Goal: Information Seeking & Learning: Learn about a topic

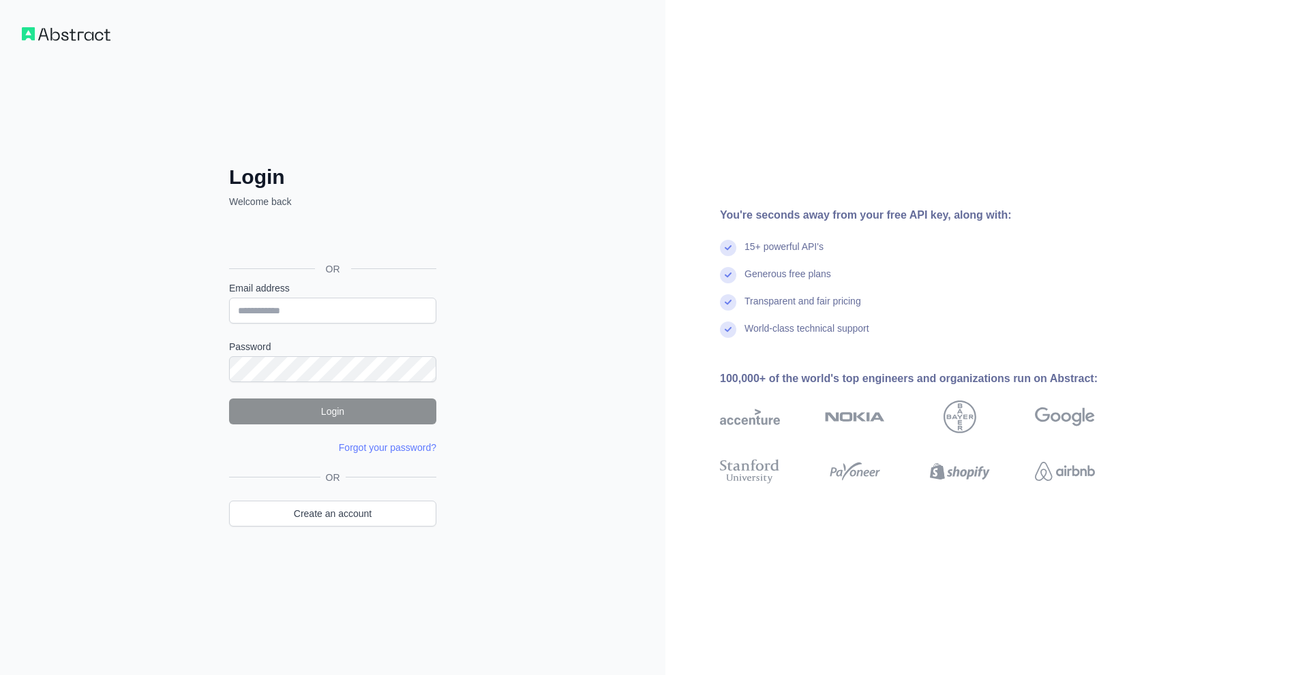
click at [391, 260] on div "OR" at bounding box center [332, 269] width 207 height 25
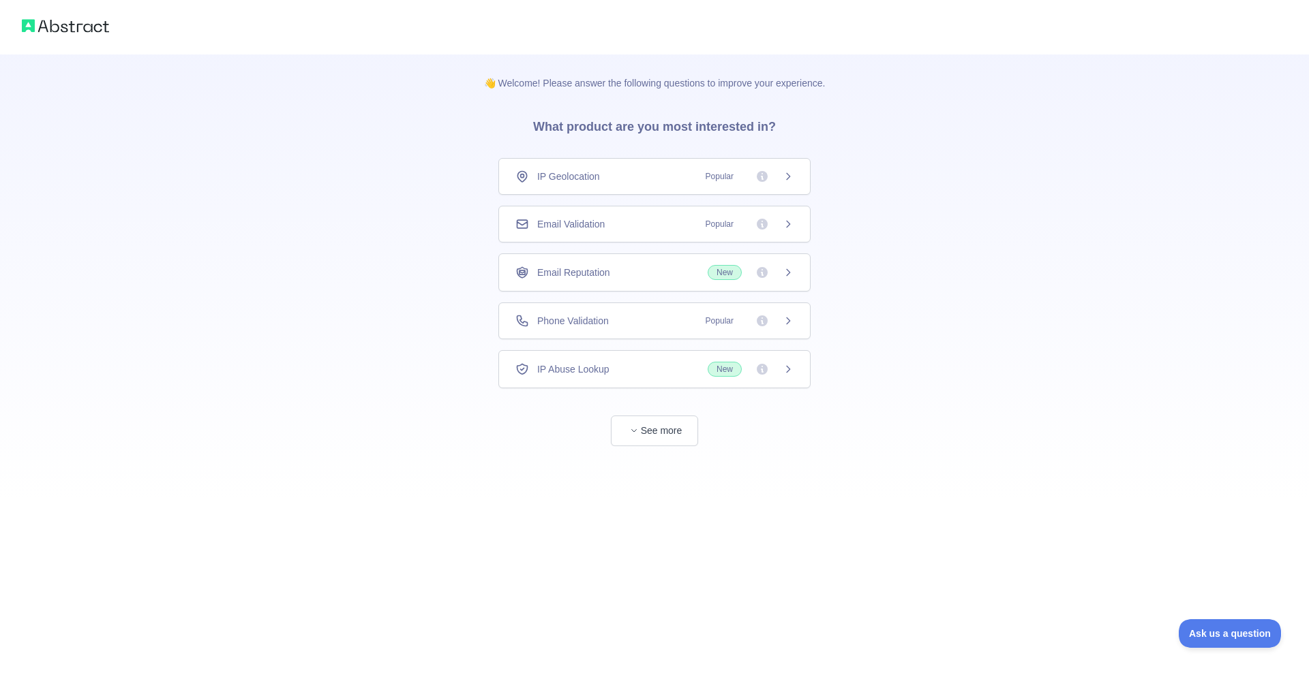
click at [714, 185] on div "IP Geolocation Popular" at bounding box center [654, 176] width 312 height 37
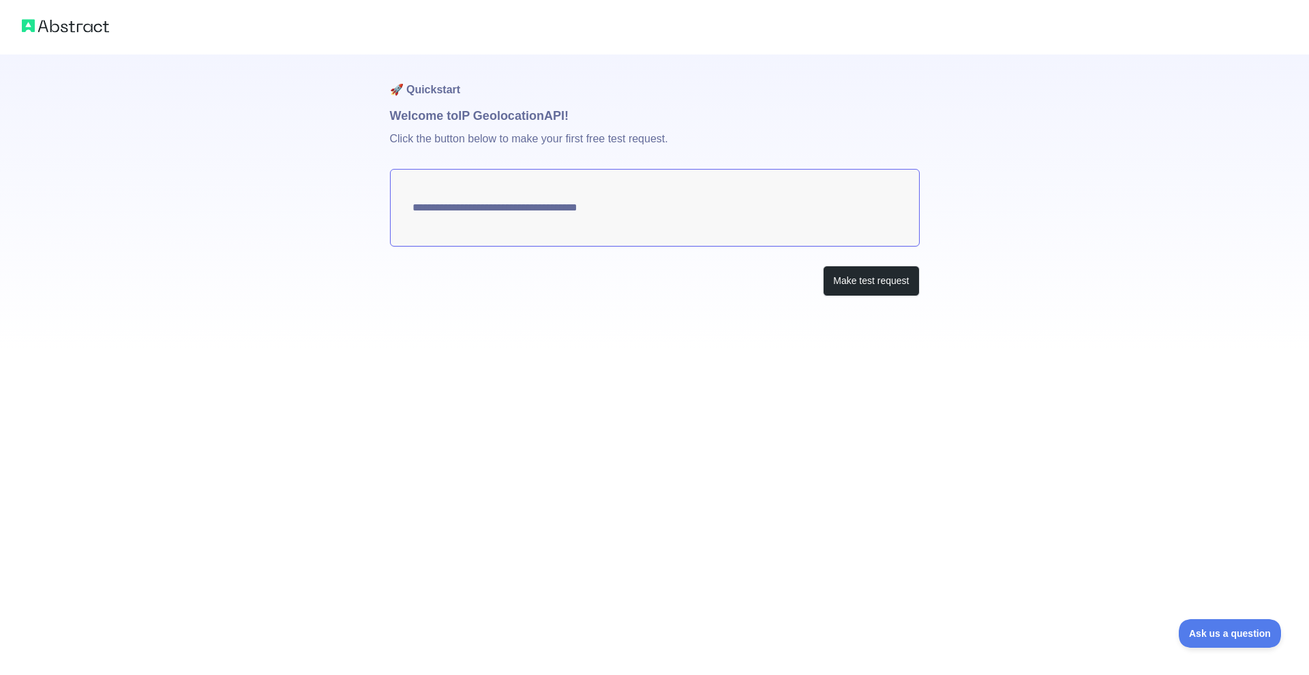
type textarea "**********"
click at [848, 279] on button "Make test request" at bounding box center [871, 281] width 96 height 31
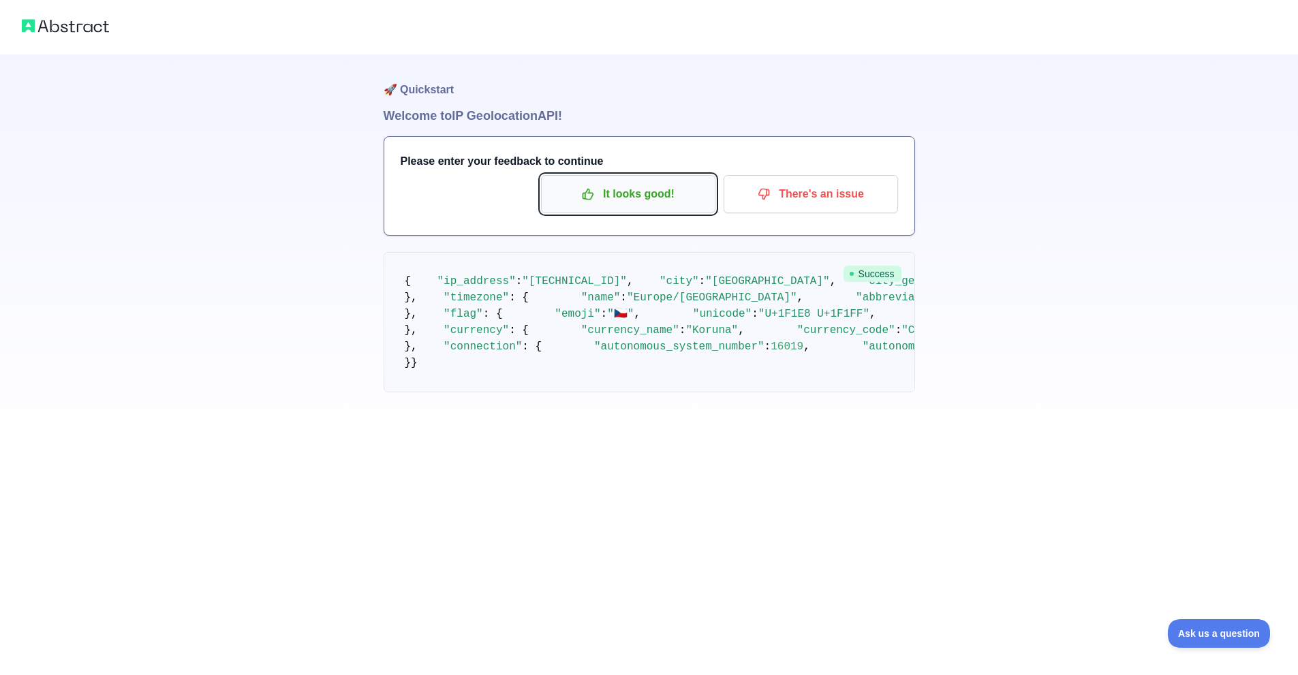
click at [669, 199] on p "It looks good!" at bounding box center [628, 194] width 154 height 23
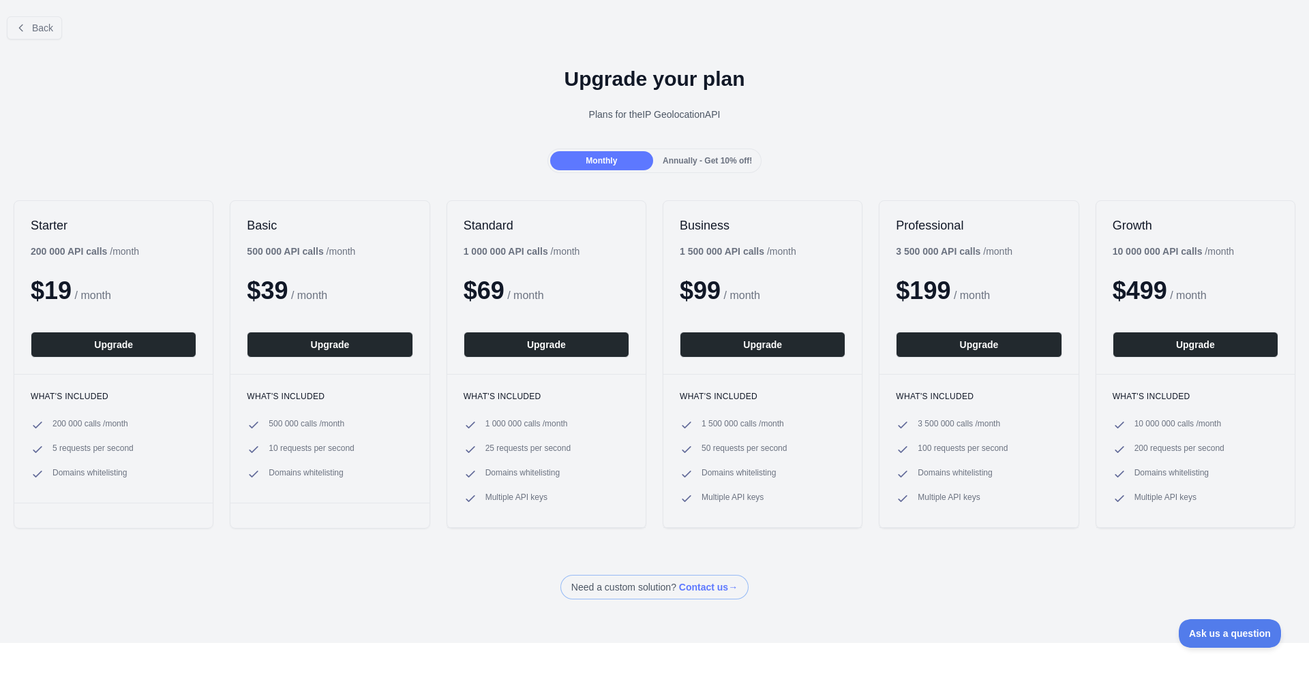
click at [66, 34] on div "Back" at bounding box center [654, 27] width 1309 height 45
click at [32, 30] on span "Back" at bounding box center [42, 27] width 21 height 11
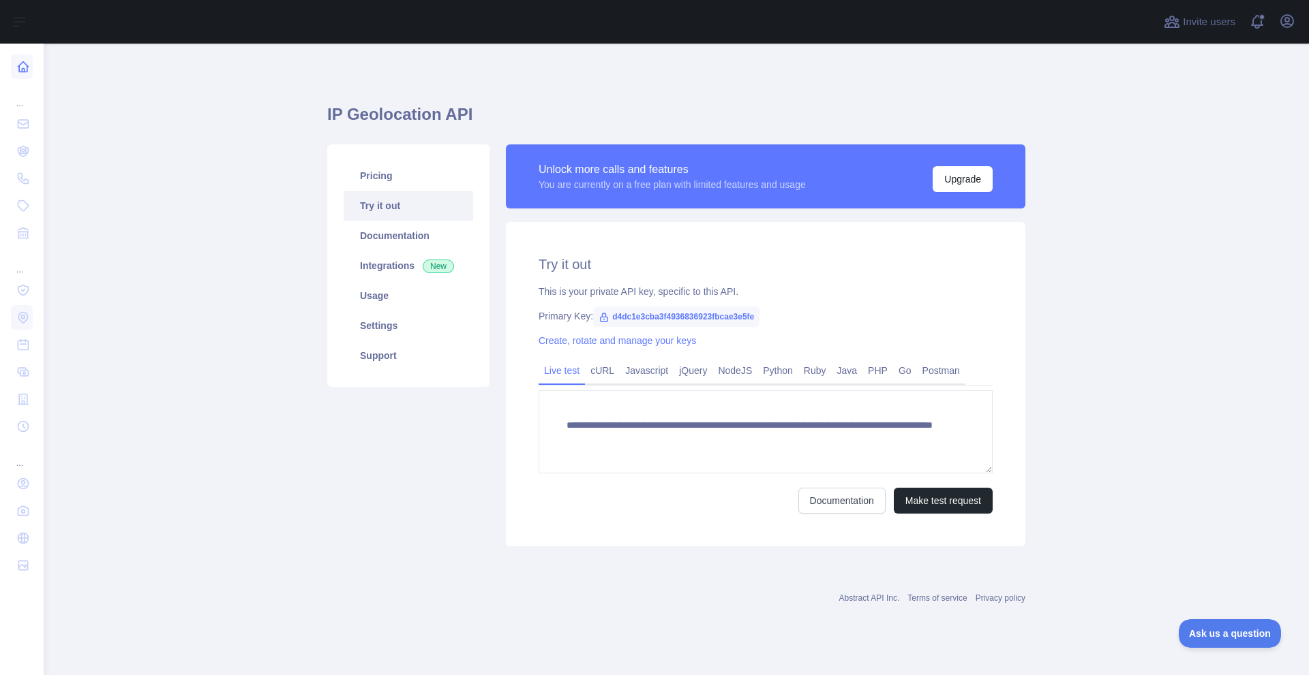
click at [18, 70] on icon at bounding box center [23, 67] width 14 height 14
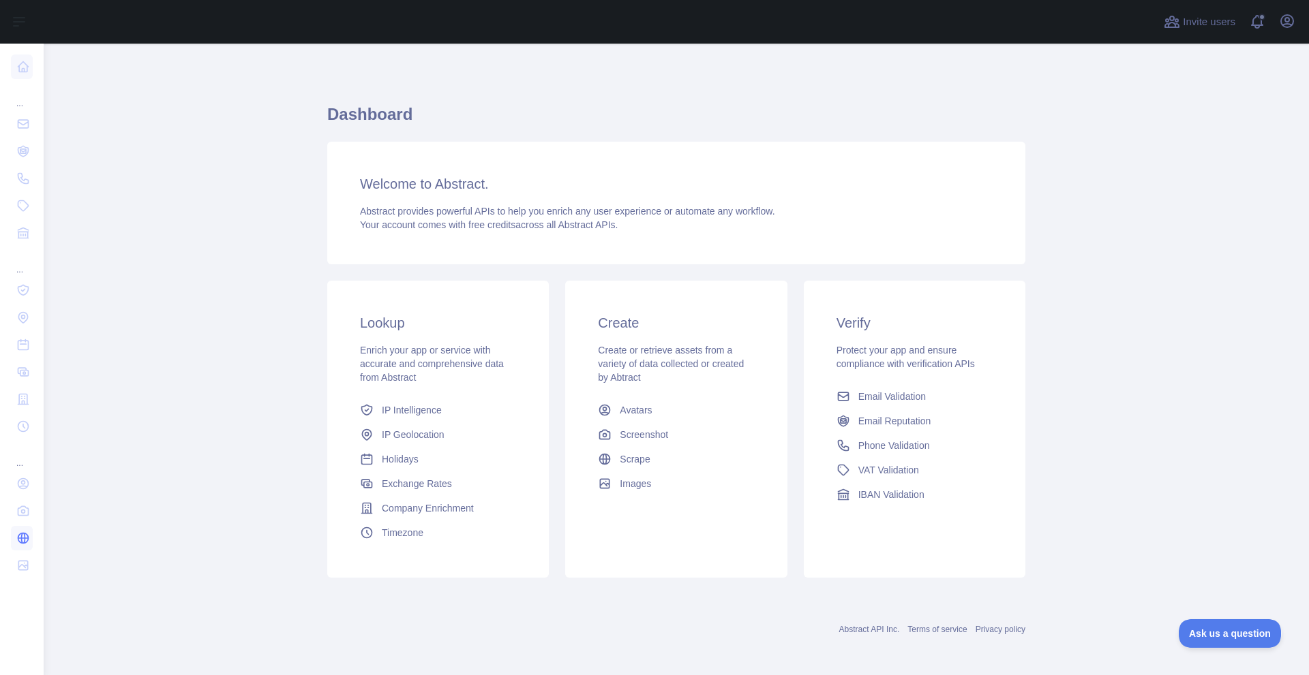
click at [23, 532] on icon at bounding box center [23, 539] width 14 height 14
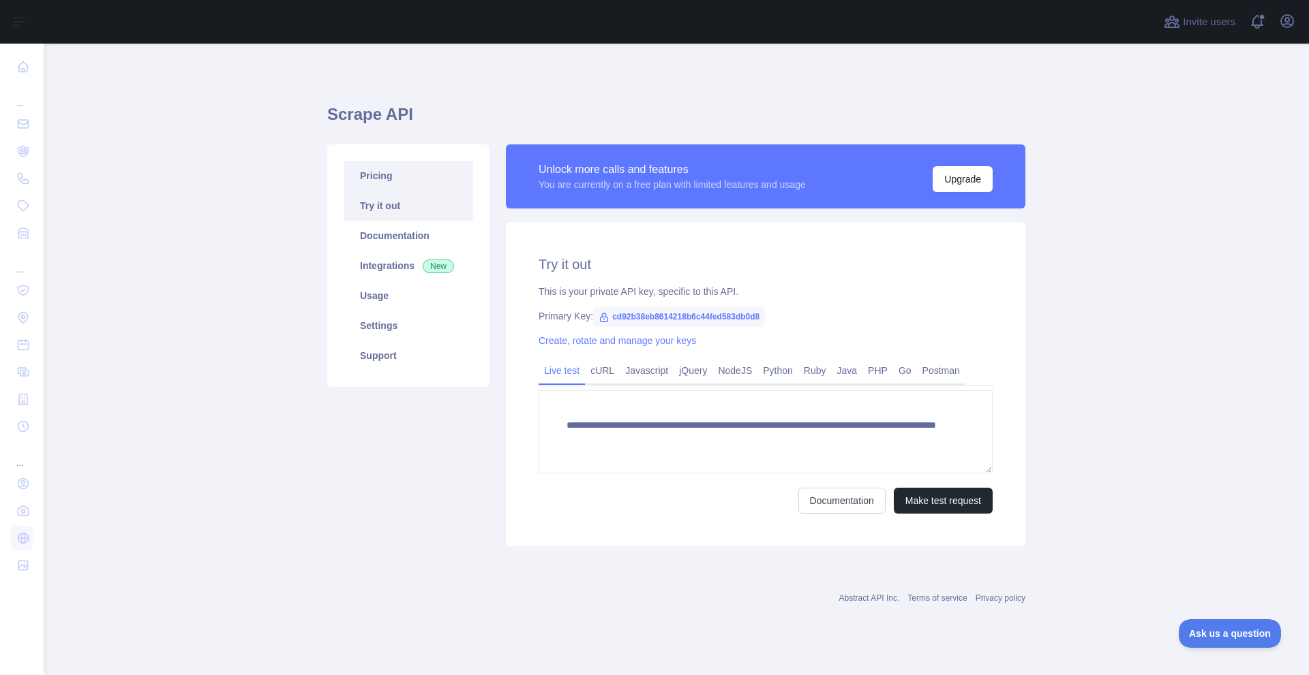
click at [410, 170] on link "Pricing" at bounding box center [408, 176] width 129 height 30
